Goal: Obtain resource: Download file/media

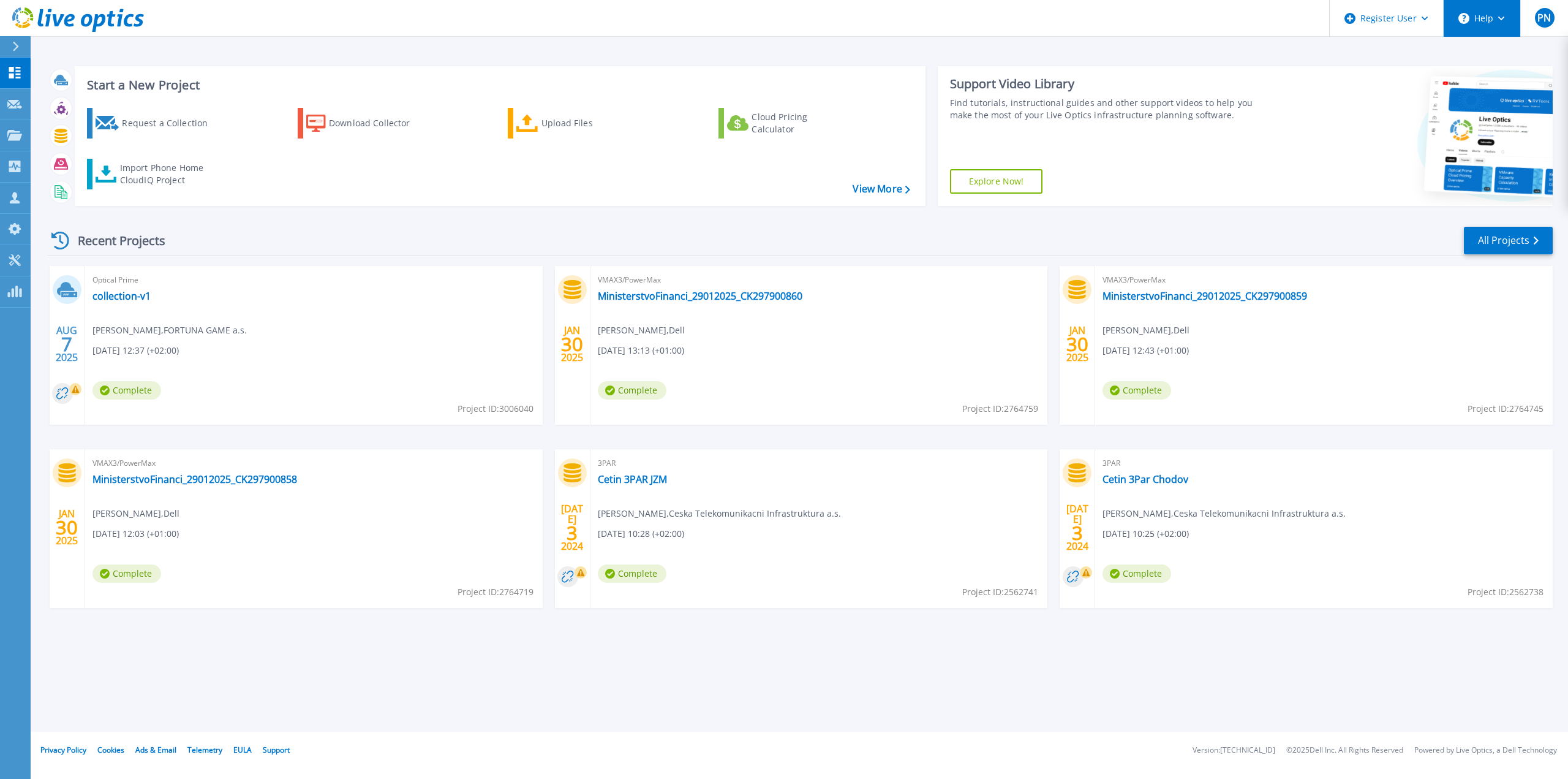
click at [1501, 20] on icon at bounding box center [1501, 19] width 7 height 4
click at [1478, 56] on link "Explore Helpful Articles" at bounding box center [1513, 52] width 137 height 30
click at [356, 118] on div "Download Collector" at bounding box center [378, 123] width 98 height 25
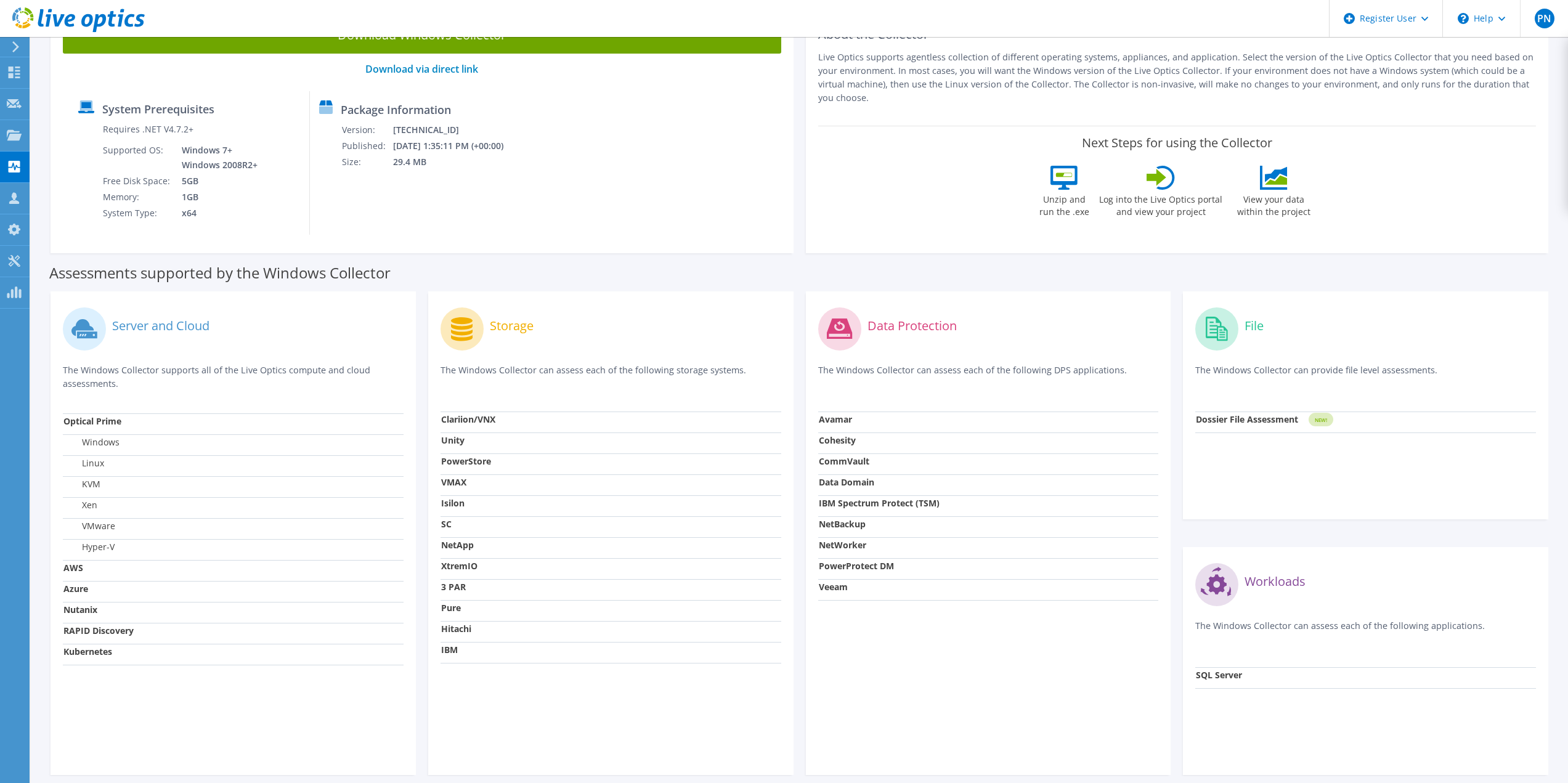
scroll to position [169, 0]
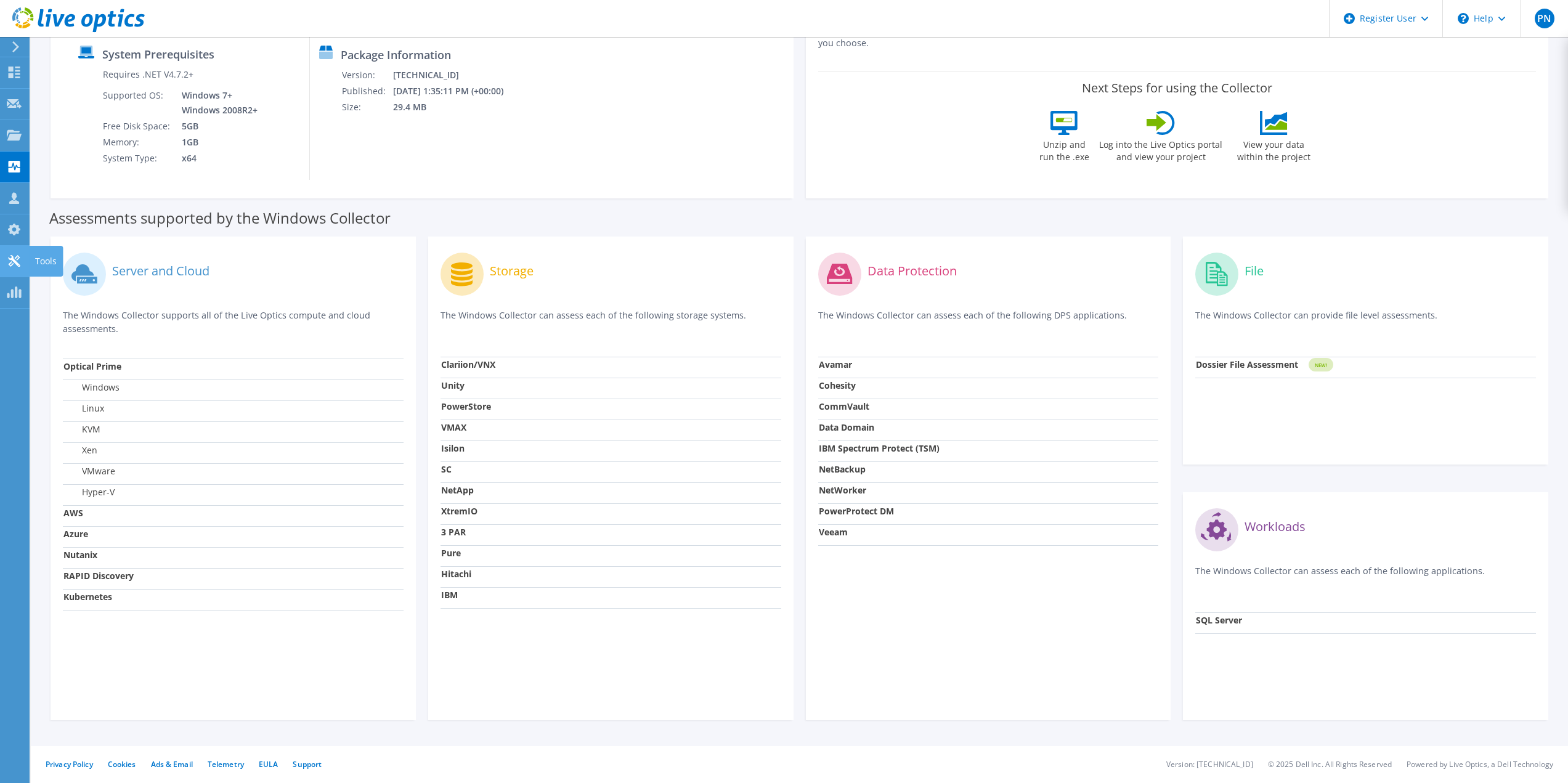
click at [39, 258] on div "Tools" at bounding box center [45, 261] width 34 height 31
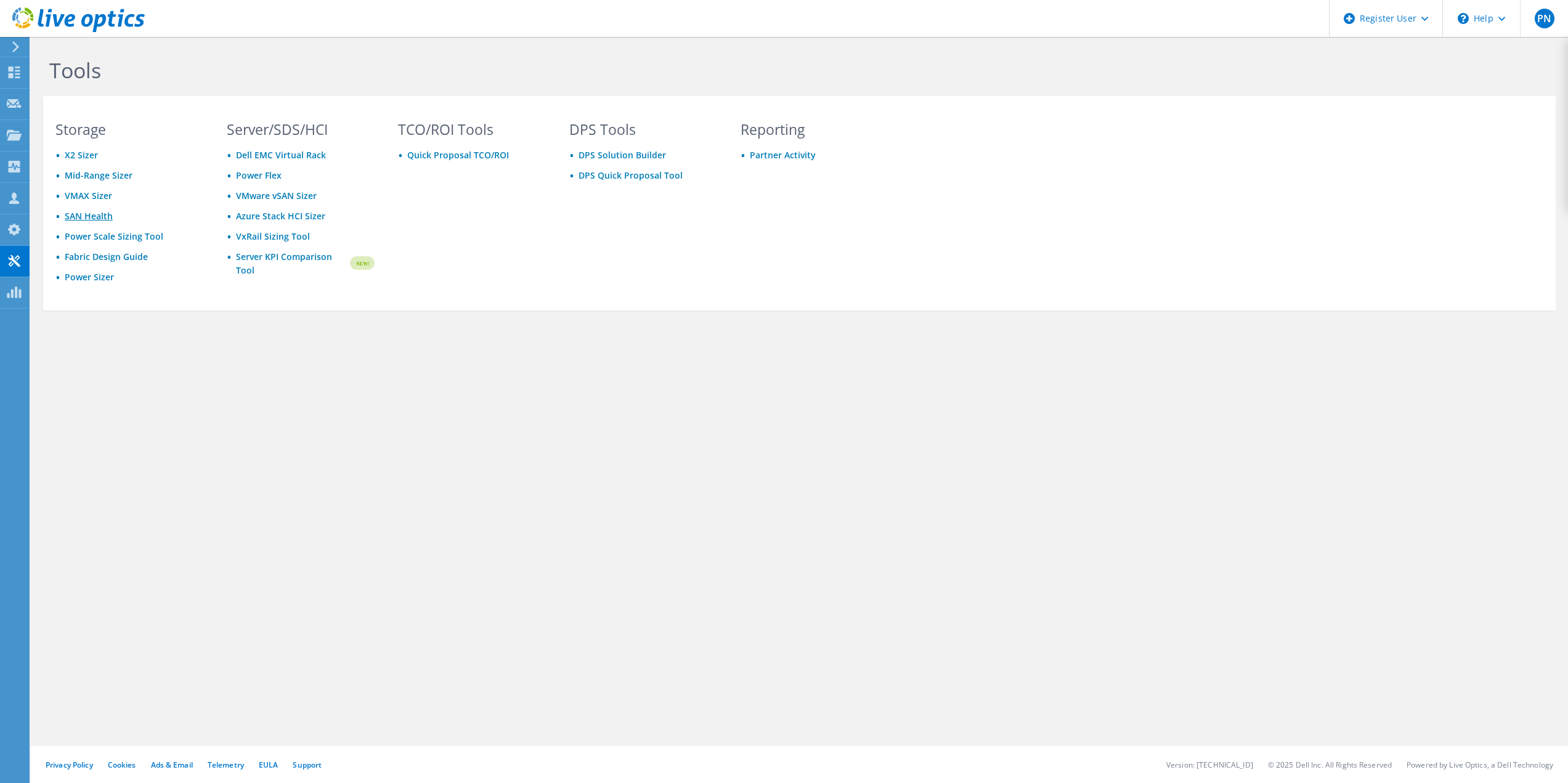
click at [89, 214] on link "SAN Health" at bounding box center [89, 216] width 48 height 12
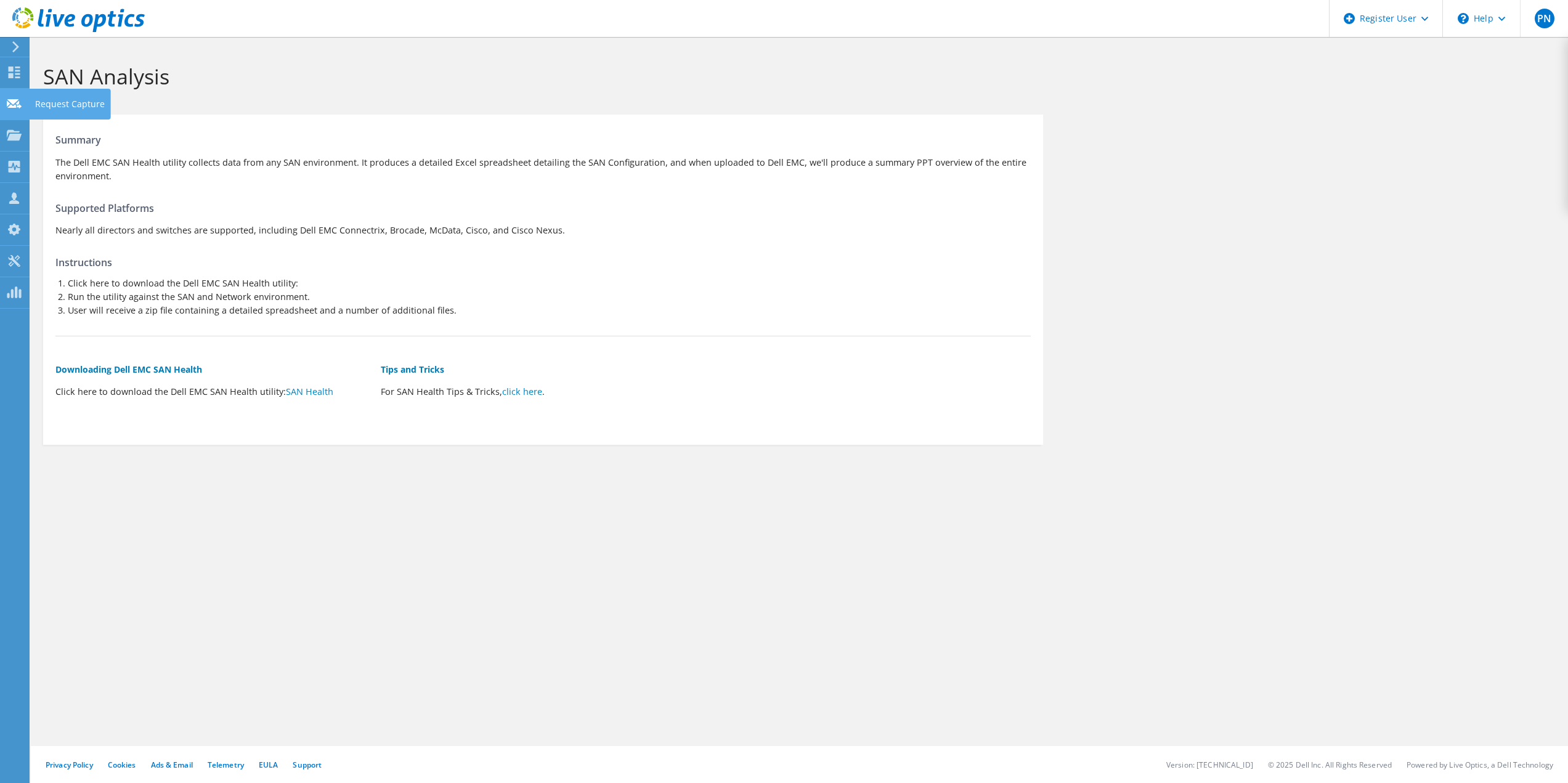
click at [51, 96] on div "Request Capture" at bounding box center [70, 103] width 82 height 31
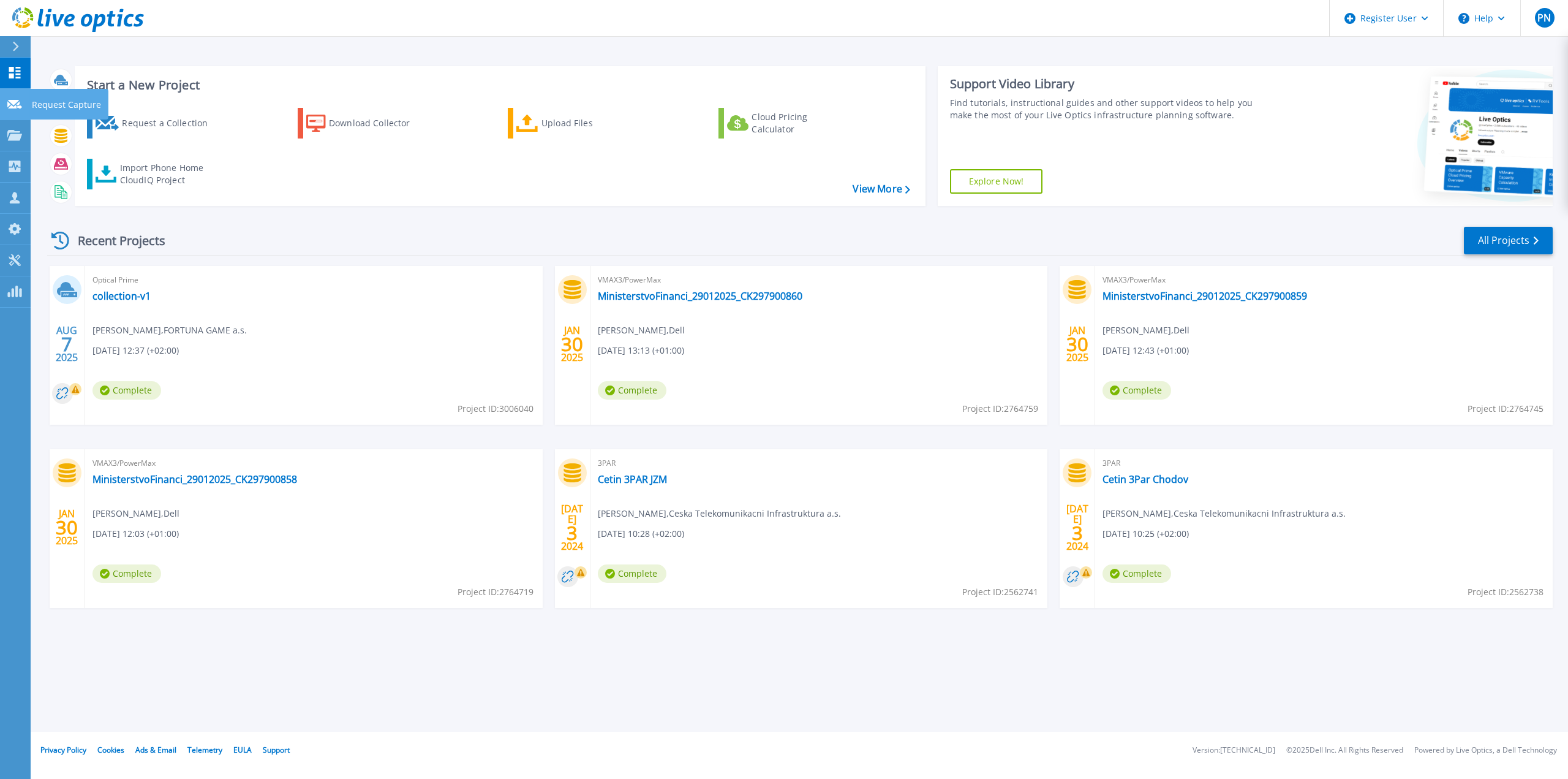
click at [52, 100] on p "Request Capture" at bounding box center [67, 105] width 69 height 32
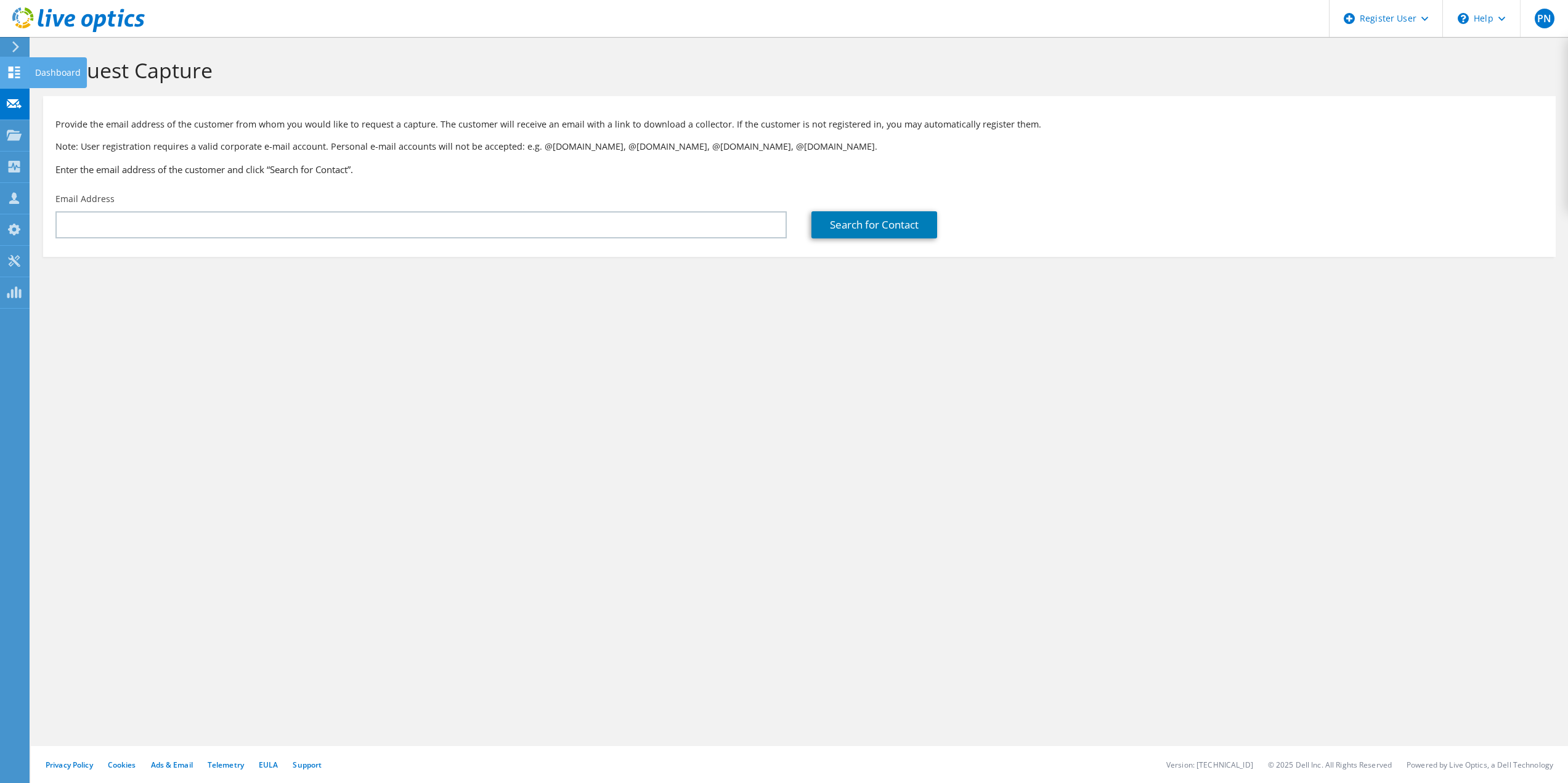
click at [51, 68] on div "Dashboard" at bounding box center [57, 72] width 58 height 31
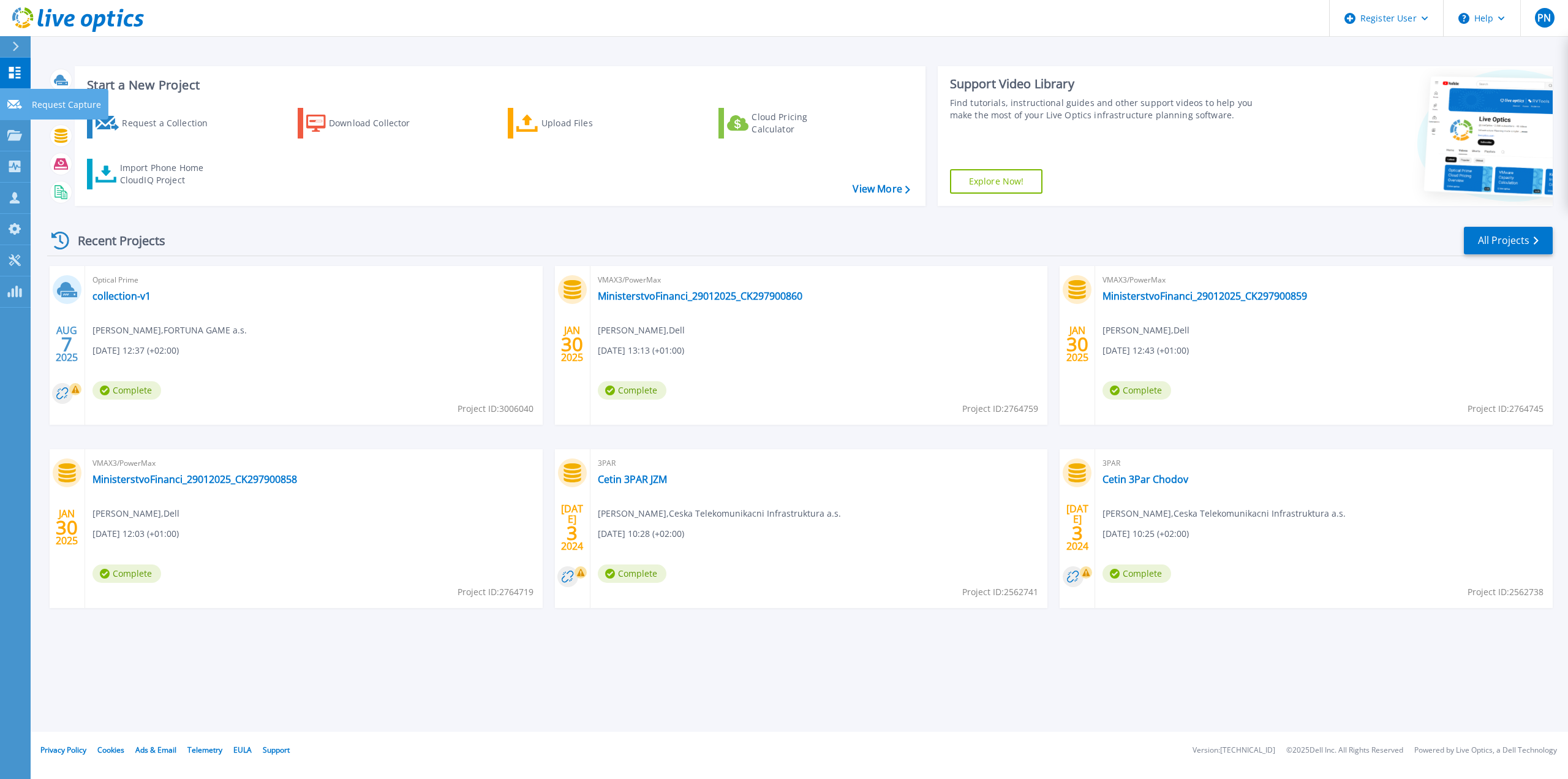
click at [41, 101] on p "Request Capture" at bounding box center [67, 105] width 69 height 32
